Goal: Navigation & Orientation: Find specific page/section

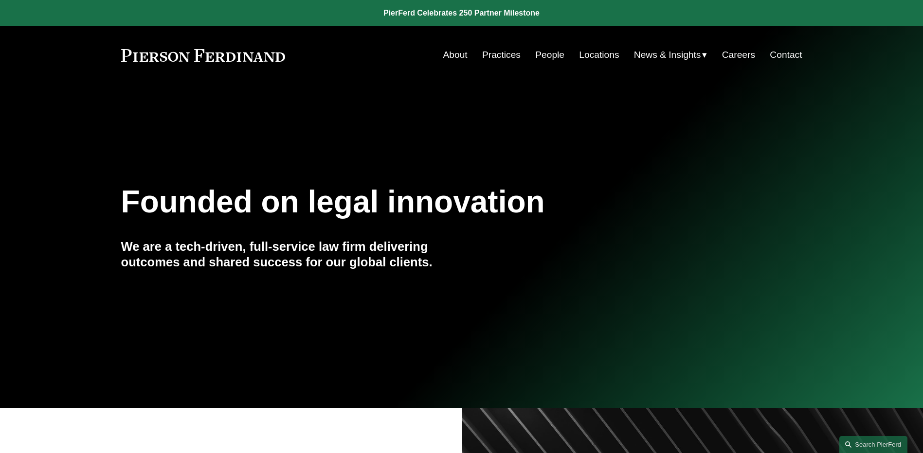
click at [547, 56] on link "People" at bounding box center [549, 55] width 29 height 18
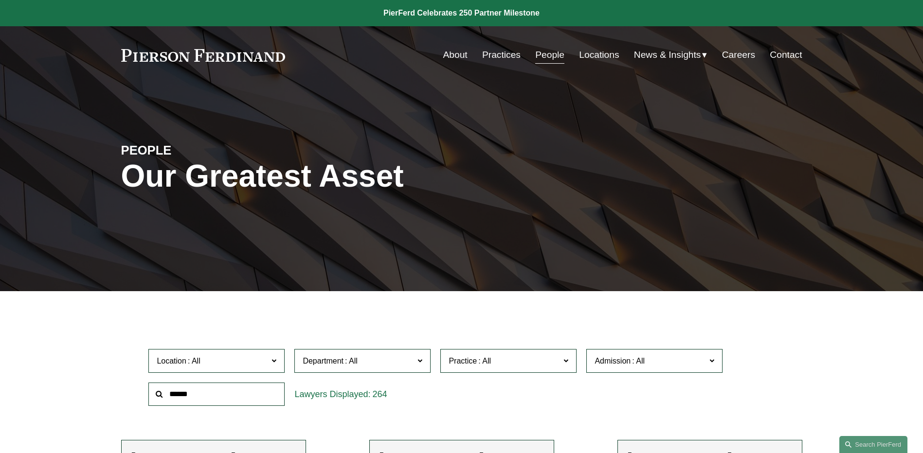
click at [0, 0] on span "News" at bounding box center [0, 0] width 0 height 0
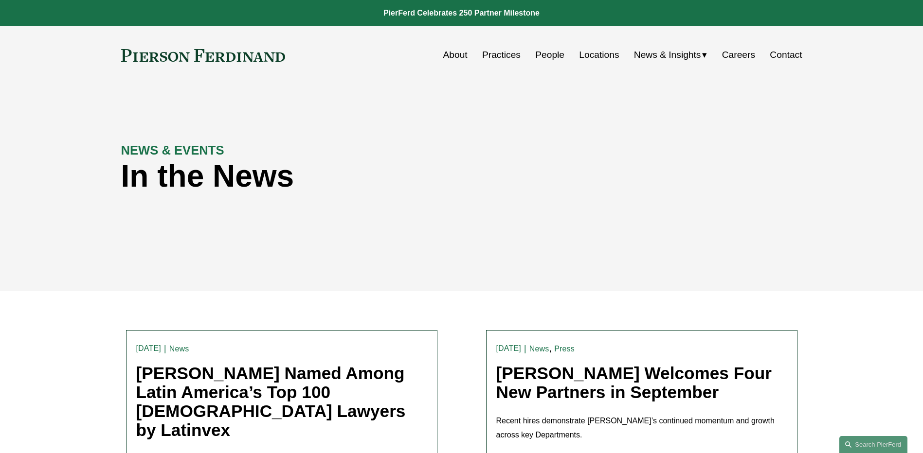
drag, startPoint x: 0, startPoint y: 0, endPoint x: 500, endPoint y: 204, distance: 539.9
click at [500, 204] on div "NEWS & EVENTS In the News" at bounding box center [461, 187] width 923 height 146
